Goal: Task Accomplishment & Management: Use online tool/utility

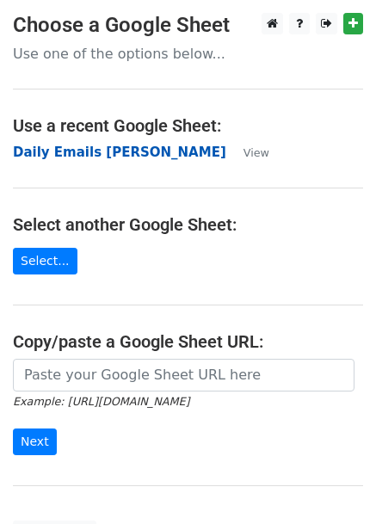
click at [81, 150] on strong "Daily Emails [PERSON_NAME]" at bounding box center [119, 152] width 213 height 15
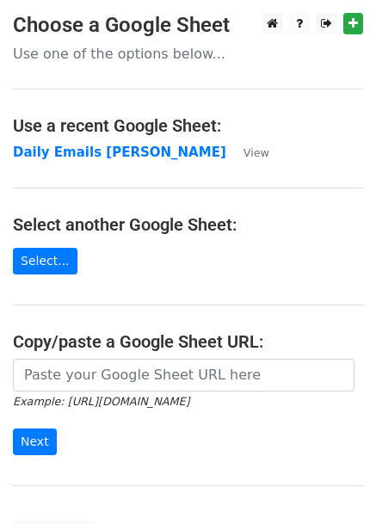
click at [105, 135] on h4 "Use a recent Google Sheet:" at bounding box center [188, 125] width 350 height 21
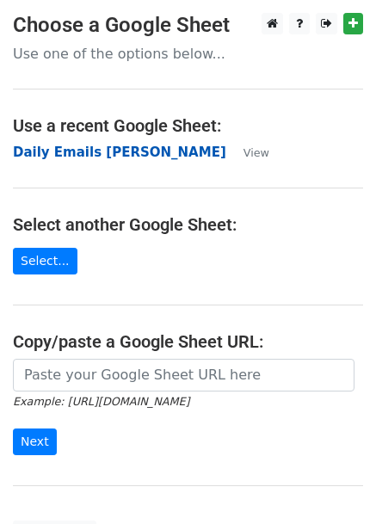
click at [98, 158] on strong "Daily Emails [PERSON_NAME]" at bounding box center [119, 152] width 213 height 15
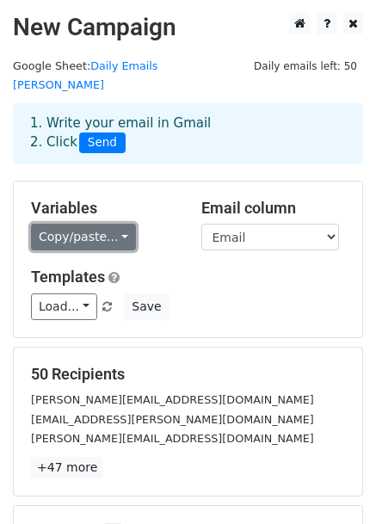
click at [82, 224] on link "Copy/paste..." at bounding box center [83, 237] width 105 height 27
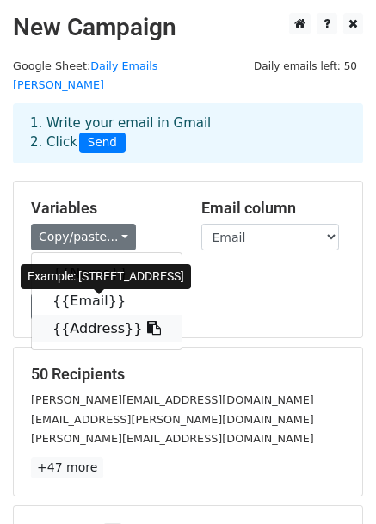
click at [52, 320] on link "{{Address}}" at bounding box center [107, 329] width 150 height 28
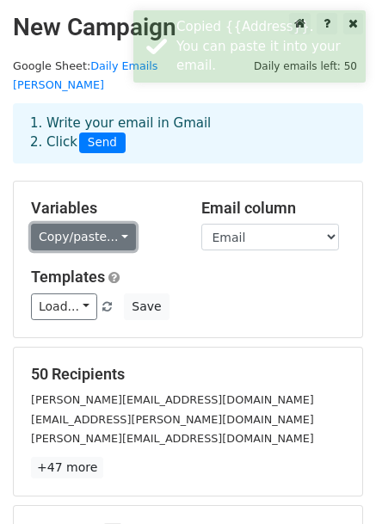
click at [34, 225] on link "Copy/paste..." at bounding box center [83, 237] width 105 height 27
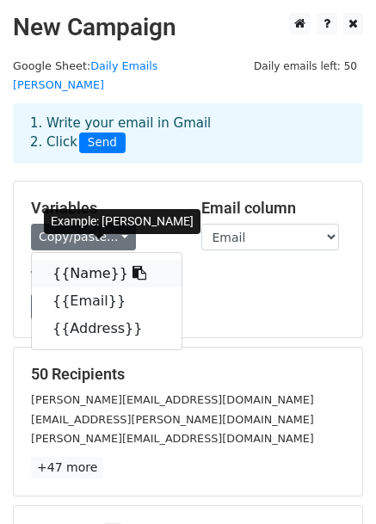
click at [65, 260] on link "{{Name}}" at bounding box center [107, 274] width 150 height 28
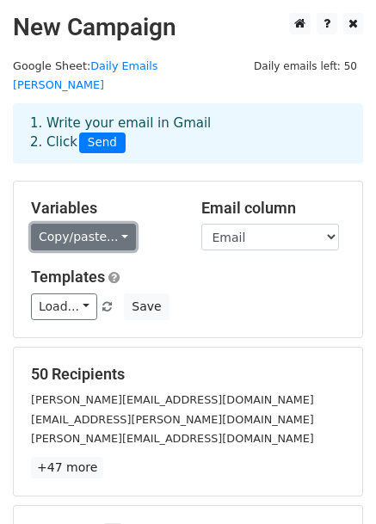
click at [60, 225] on link "Copy/paste..." at bounding box center [83, 237] width 105 height 27
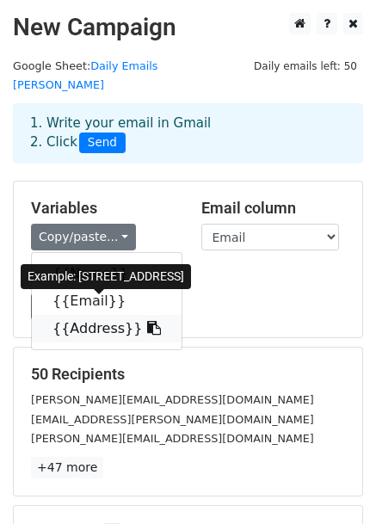
click at [54, 315] on link "{{Address}}" at bounding box center [107, 329] width 150 height 28
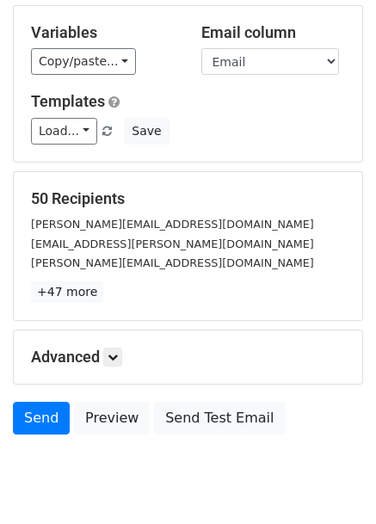
scroll to position [209, 0]
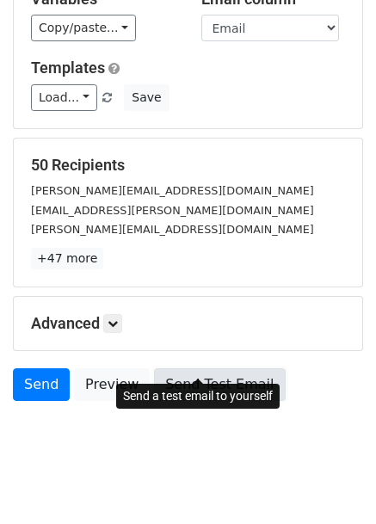
click at [176, 368] on link "Send Test Email" at bounding box center [219, 384] width 131 height 33
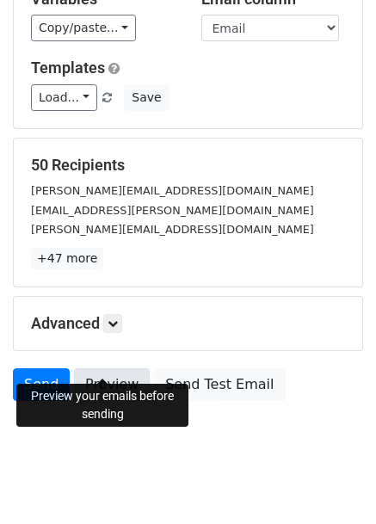
click at [112, 368] on link "Preview" at bounding box center [112, 384] width 76 height 33
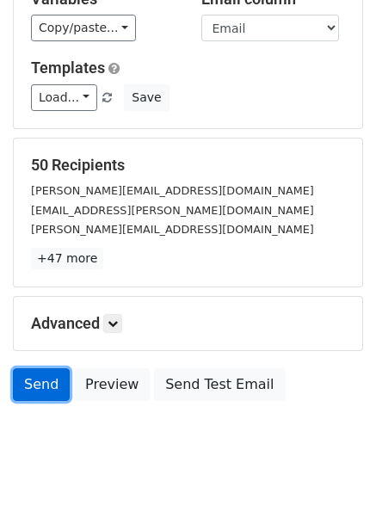
click at [45, 368] on link "Send" at bounding box center [41, 384] width 57 height 33
